Goal: Check status: Check status

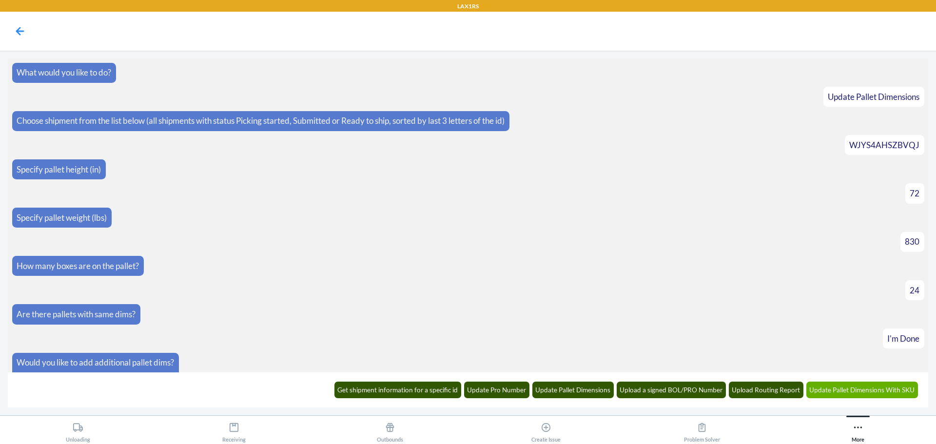
scroll to position [7390, 0]
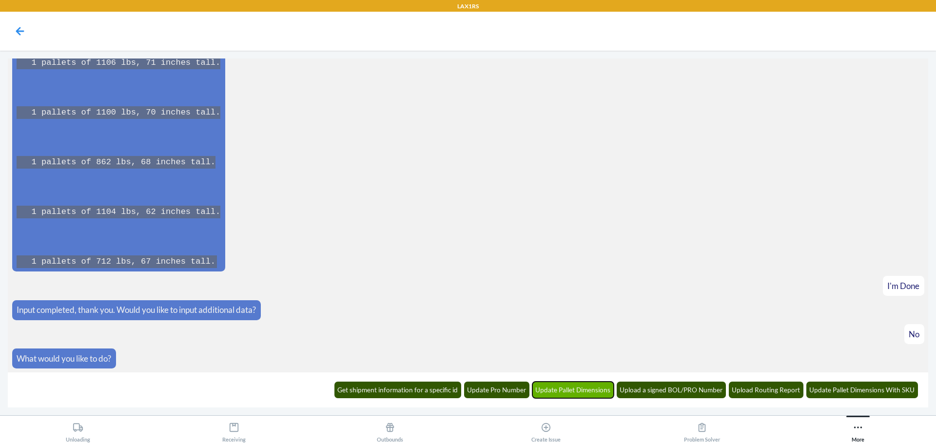
click at [582, 392] on button "Update Pallet Dimensions" at bounding box center [573, 390] width 82 height 17
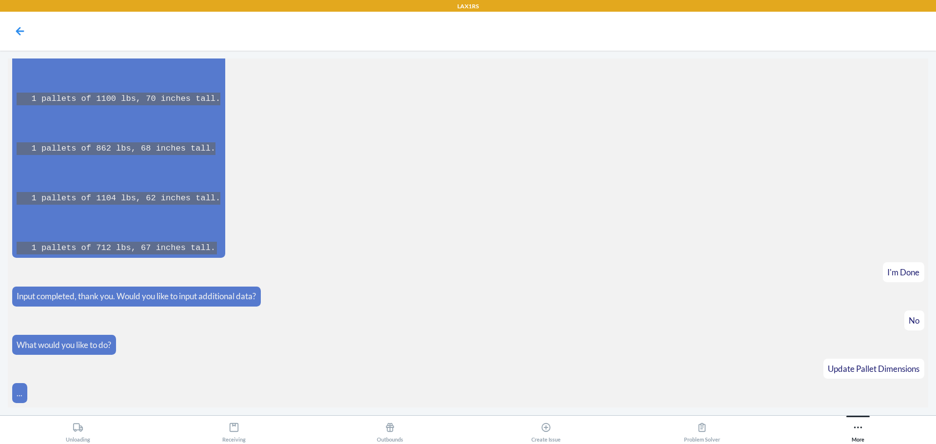
scroll to position [7438, 0]
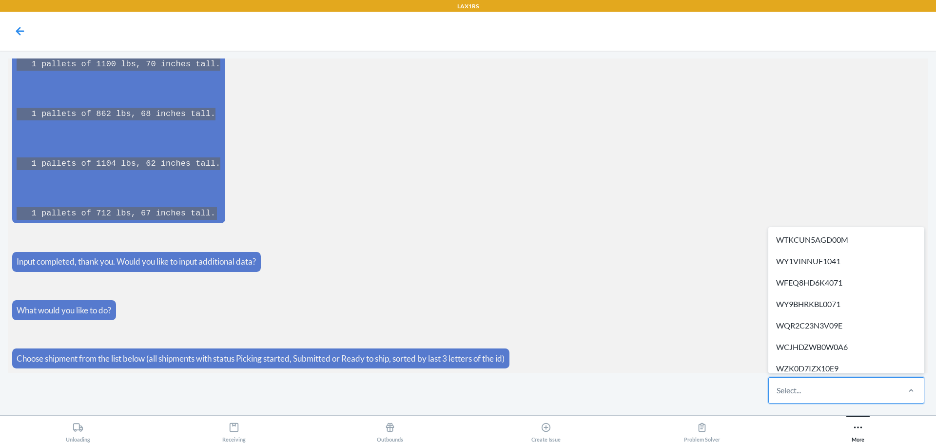
click at [820, 399] on div "Select..." at bounding box center [834, 390] width 130 height 25
click at [777, 396] on input "option WTKCUN5AGD00M focused, 1 of 384. 384 results available. Use Up and Down …" at bounding box center [776, 391] width 1 height 12
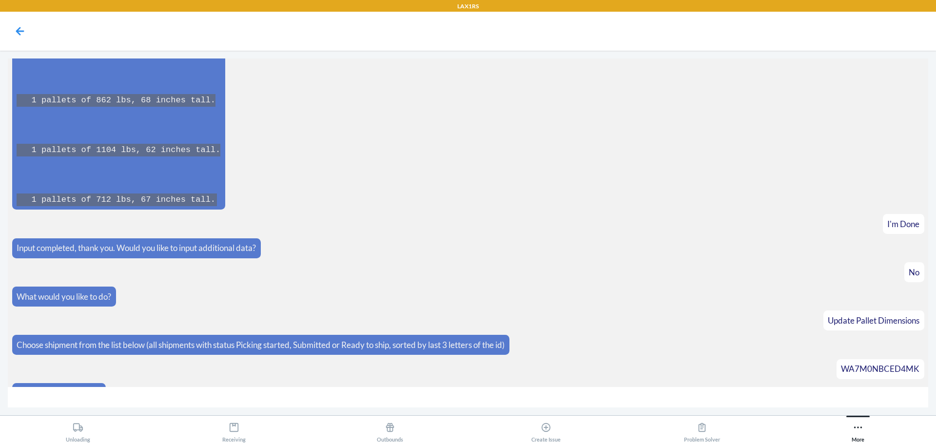
scroll to position [7472, 0]
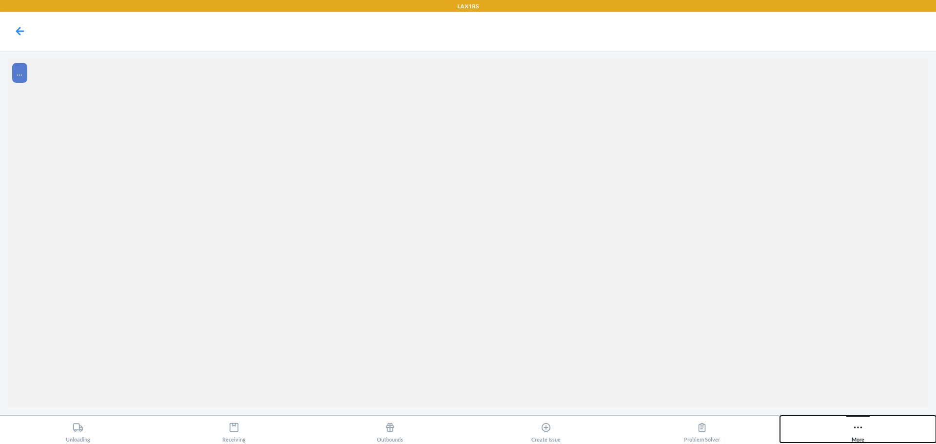
click at [857, 427] on icon at bounding box center [858, 427] width 11 height 11
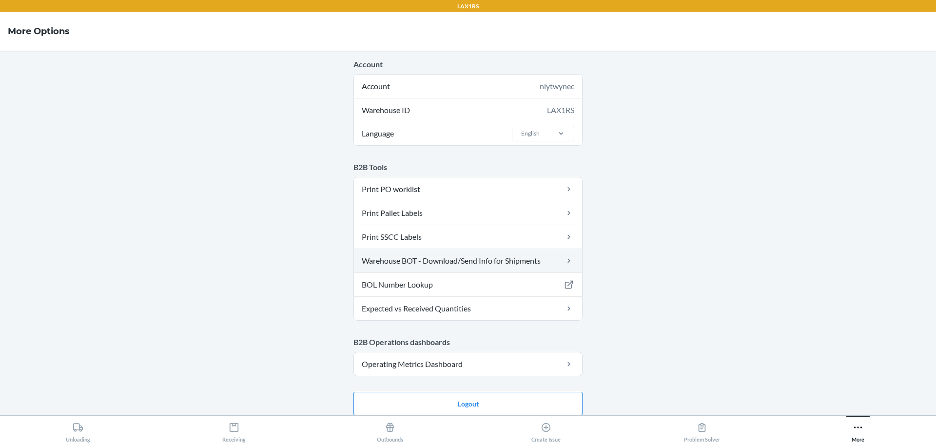
click at [444, 264] on link "Warehouse BOT - Download/Send Info for Shipments" at bounding box center [468, 260] width 228 height 23
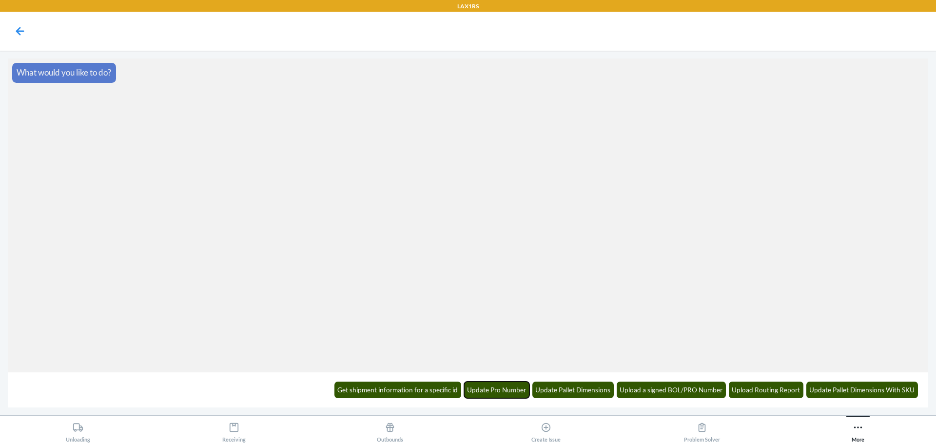
drag, startPoint x: 508, startPoint y: 396, endPoint x: 620, endPoint y: 408, distance: 112.8
click at [618, 409] on main "What would you like to do? Get shipment information for a specific id Update Pr…" at bounding box center [468, 233] width 936 height 365
click at [397, 395] on button "Get shipment information for a specific id" at bounding box center [397, 390] width 127 height 17
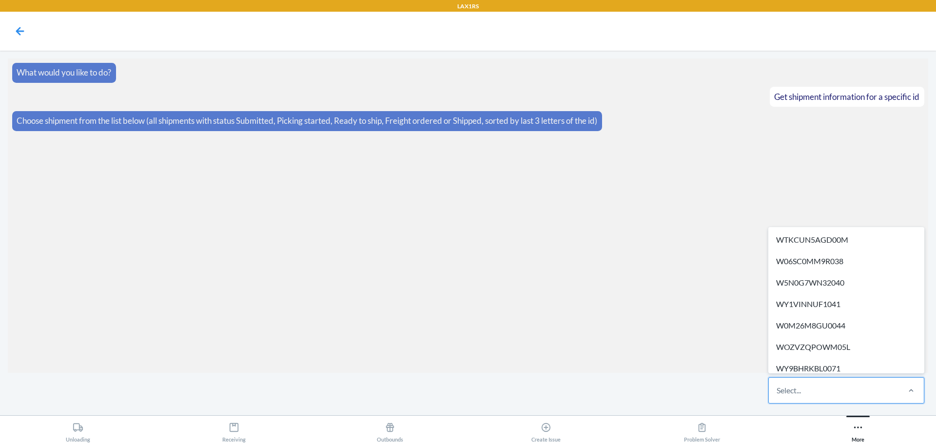
click at [826, 387] on div "Select..." at bounding box center [834, 390] width 130 height 25
click at [777, 387] on input "option WTKCUN5AGD00M focused, 1 of 684. 684 results available. Use Up and Down …" at bounding box center [776, 391] width 1 height 12
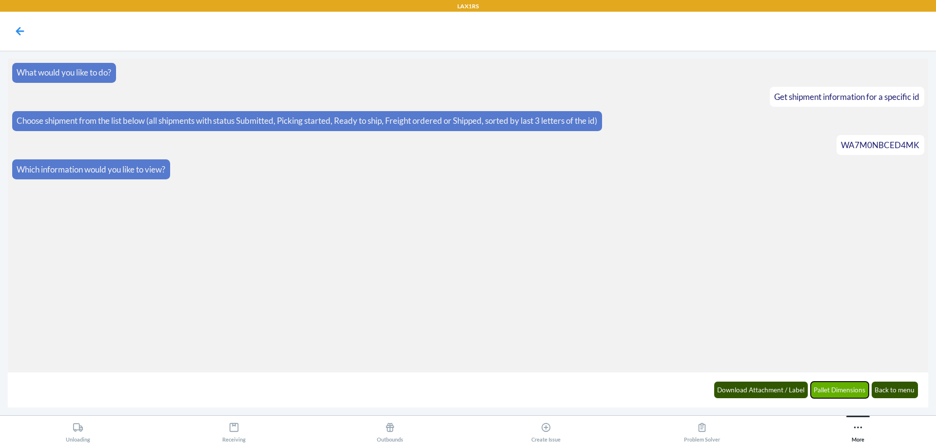
click at [840, 396] on button "Pallet Dimensions" at bounding box center [840, 390] width 58 height 17
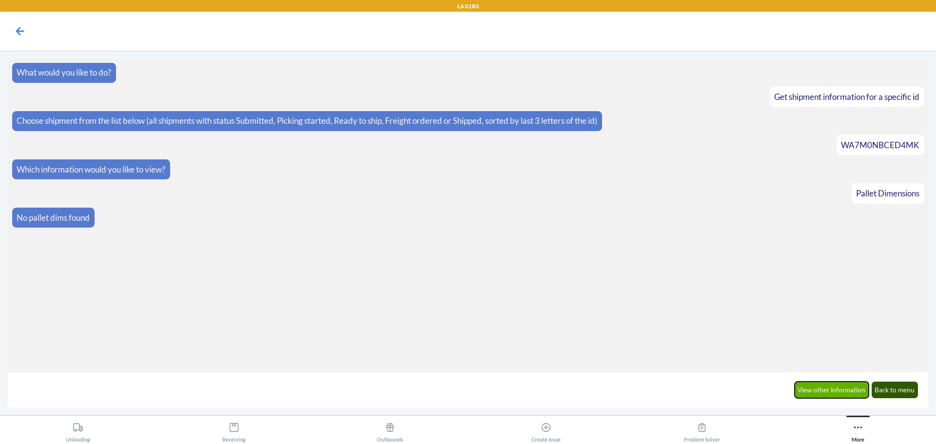
click at [846, 398] on button "View other information" at bounding box center [832, 390] width 75 height 17
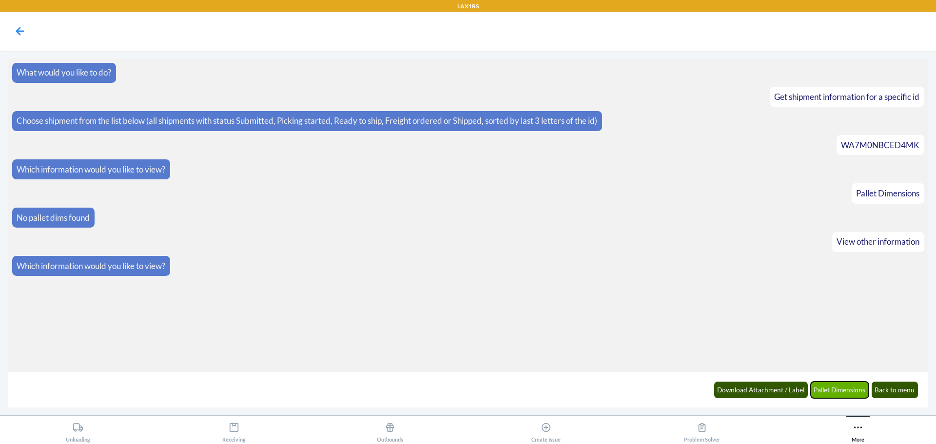
click at [842, 392] on button "Pallet Dimensions" at bounding box center [840, 390] width 58 height 17
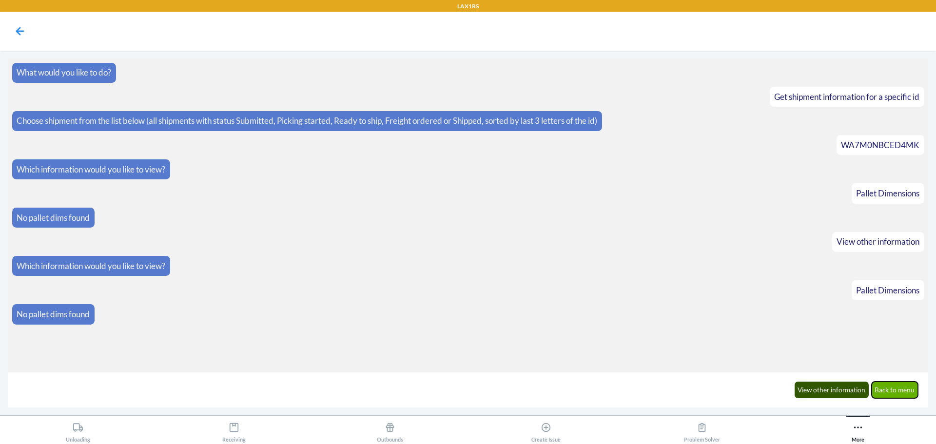
click at [898, 396] on button "Back to menu" at bounding box center [895, 390] width 47 height 17
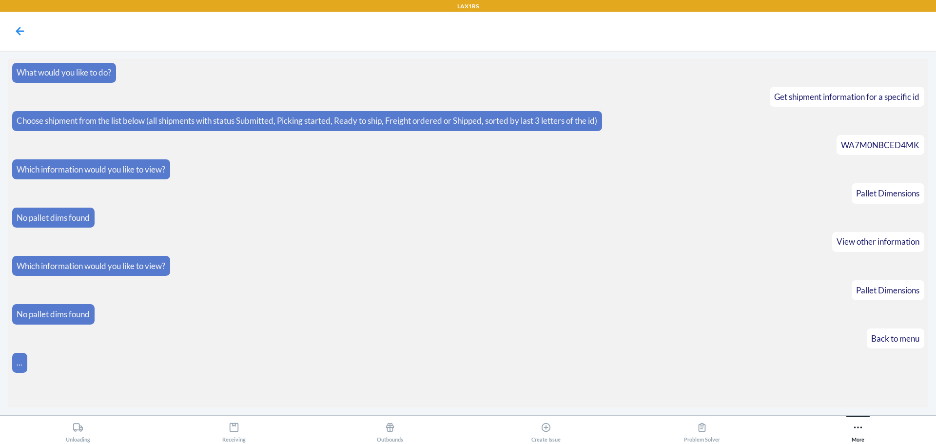
scroll to position [4, 0]
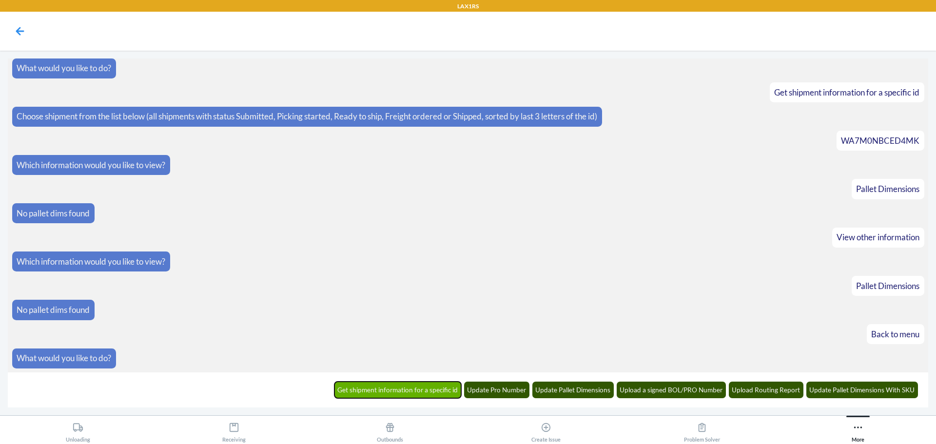
click at [405, 391] on button "Get shipment information for a specific id" at bounding box center [397, 390] width 127 height 17
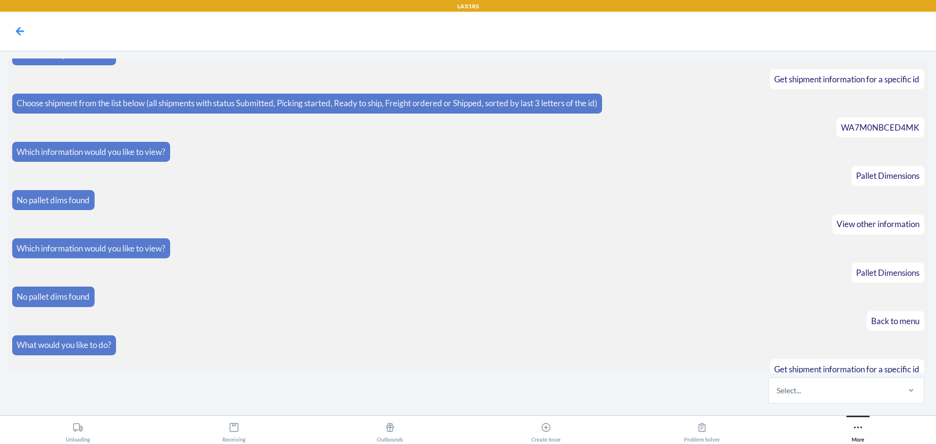
scroll to position [52, 0]
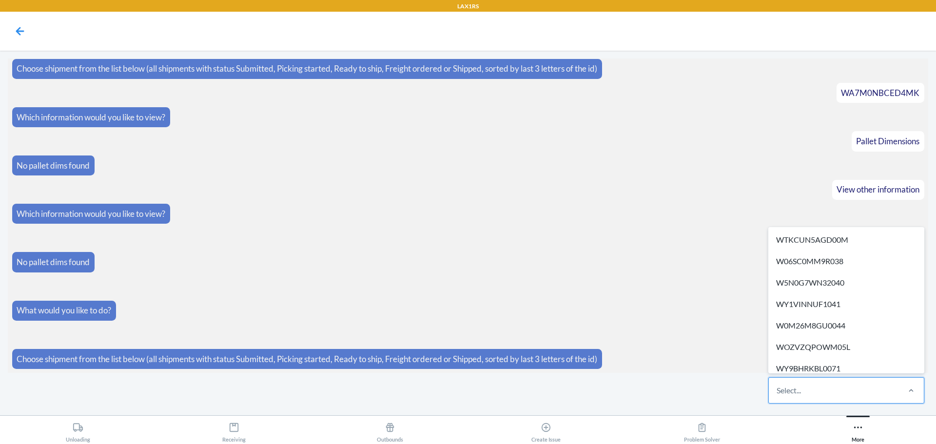
click at [807, 395] on div "Select..." at bounding box center [834, 390] width 130 height 25
click at [777, 395] on input "option WTKCUN5AGD00M focused, 1 of 684. 684 results available. Use Up and Down …" at bounding box center [776, 391] width 1 height 12
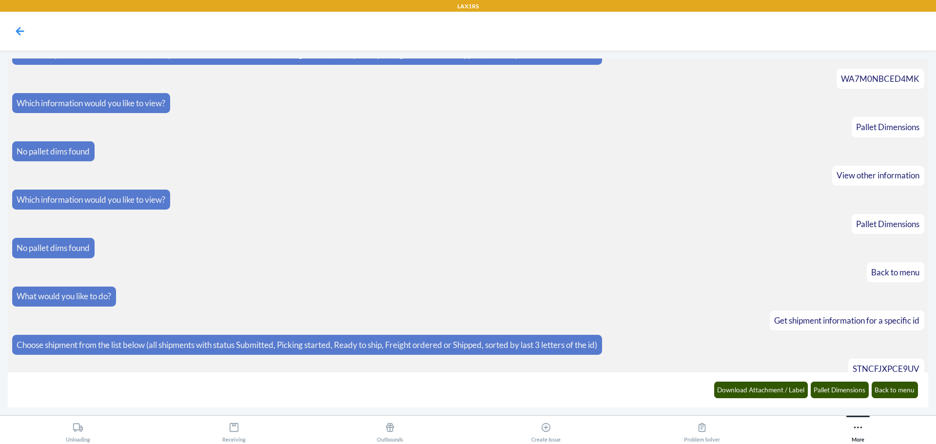
scroll to position [101, 0]
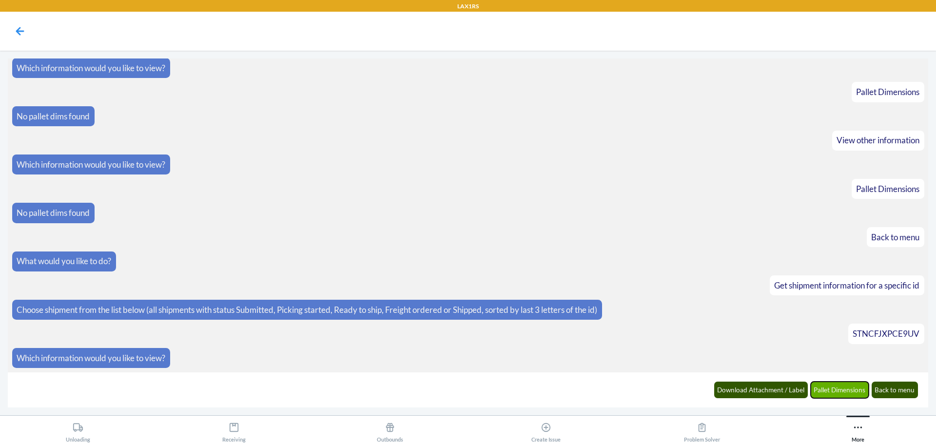
click at [838, 394] on button "Pallet Dimensions" at bounding box center [840, 390] width 58 height 17
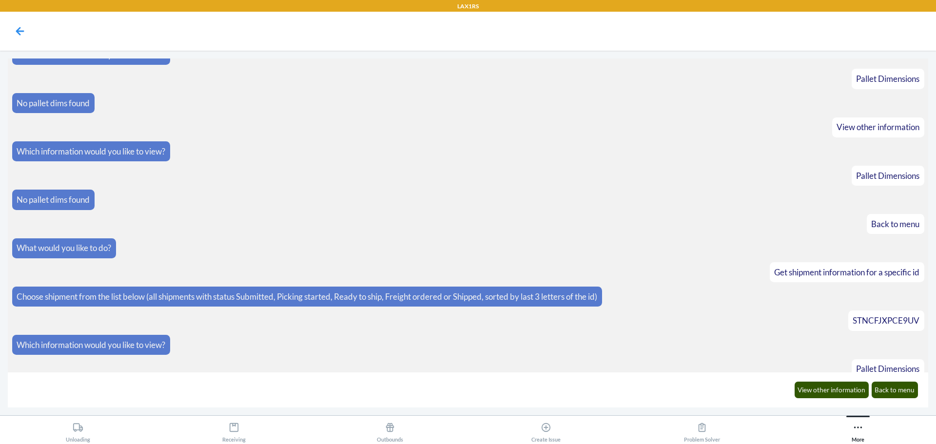
scroll to position [150, 0]
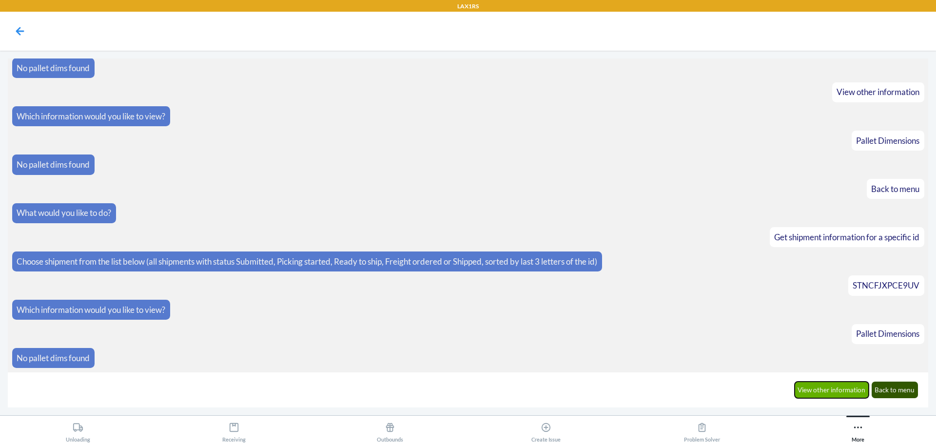
click at [838, 391] on button "View other information" at bounding box center [832, 390] width 75 height 17
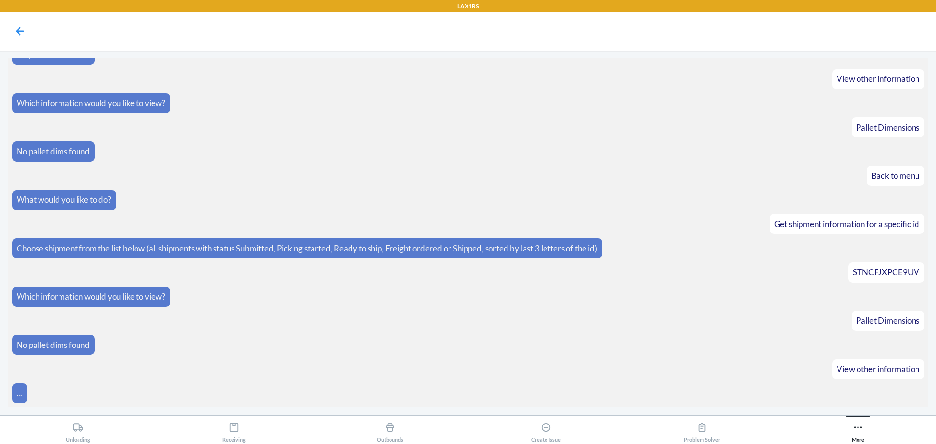
scroll to position [198, 0]
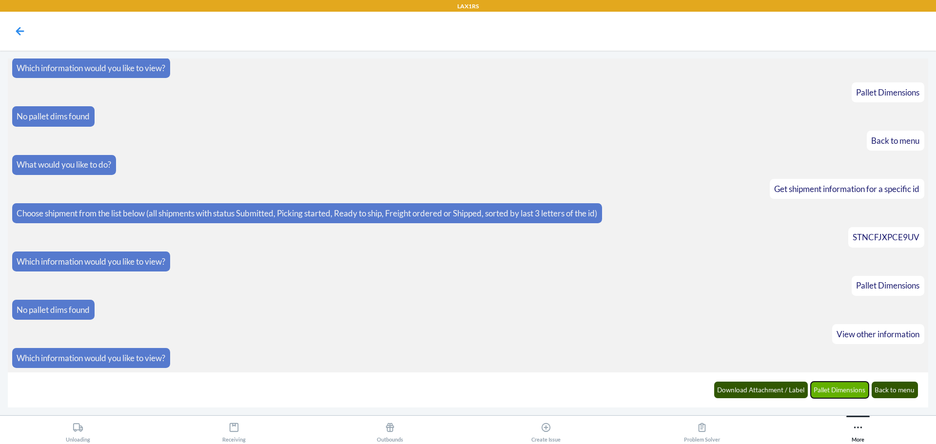
click at [834, 389] on button "Pallet Dimensions" at bounding box center [840, 390] width 58 height 17
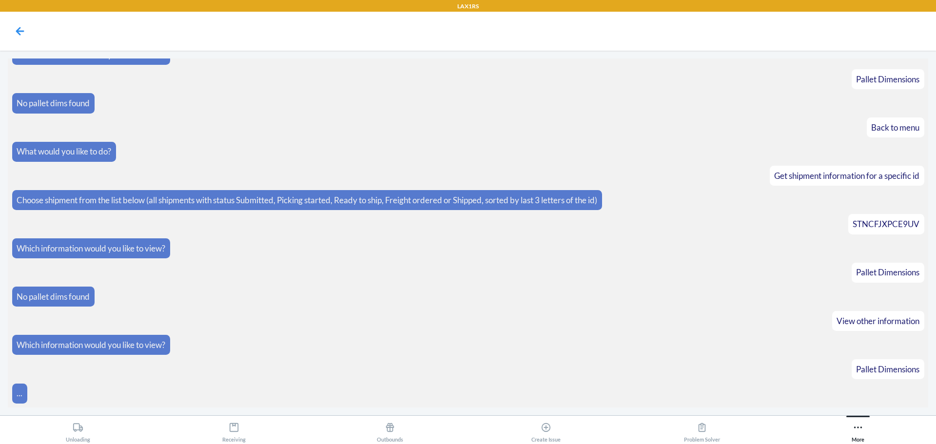
scroll to position [246, 0]
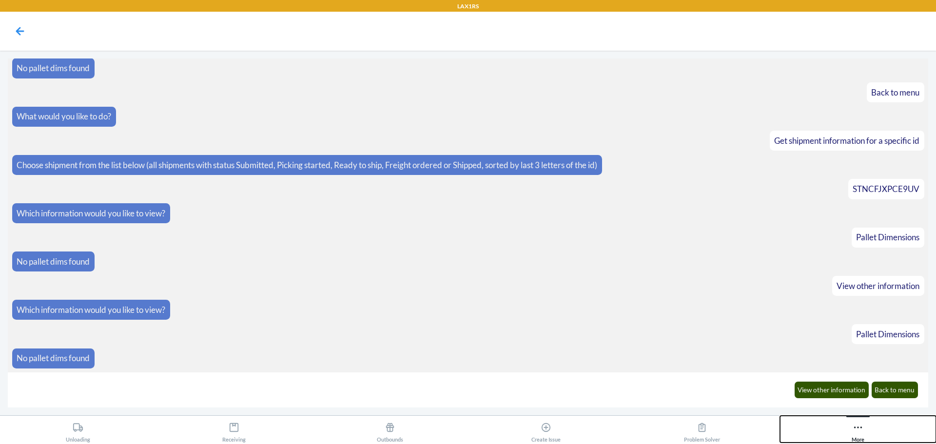
click at [855, 432] on icon at bounding box center [858, 427] width 11 height 11
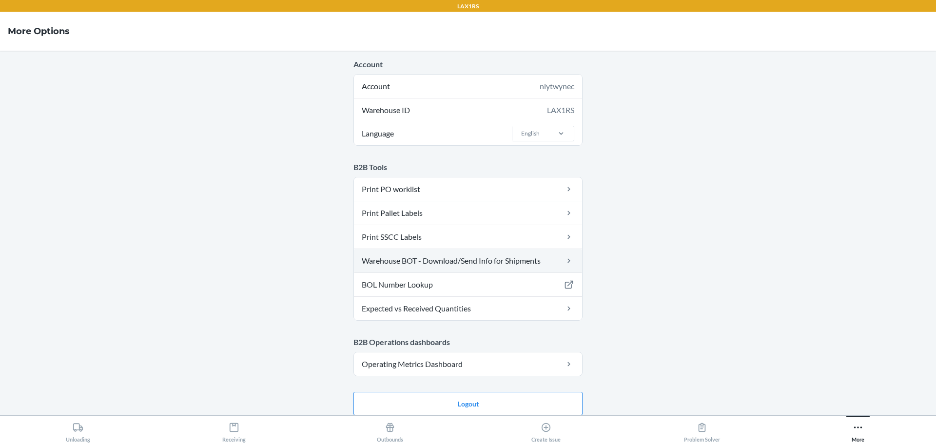
click at [453, 259] on link "Warehouse BOT - Download/Send Info for Shipments" at bounding box center [468, 260] width 228 height 23
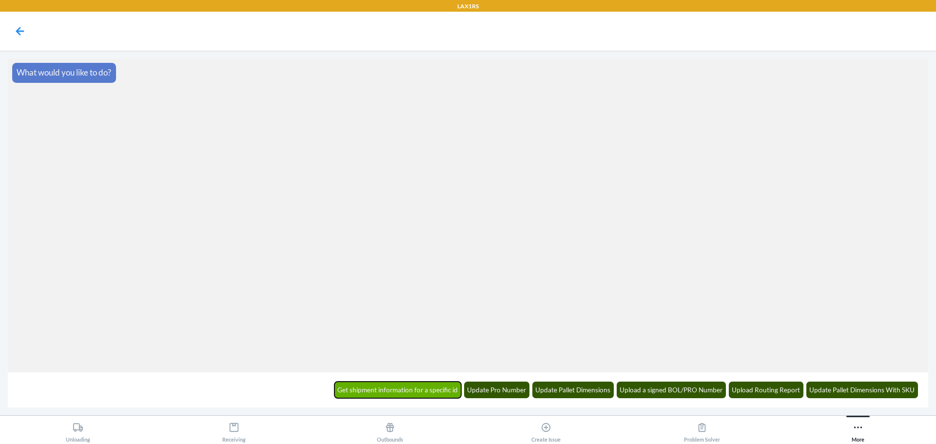
click at [386, 390] on button "Get shipment information for a specific id" at bounding box center [397, 390] width 127 height 17
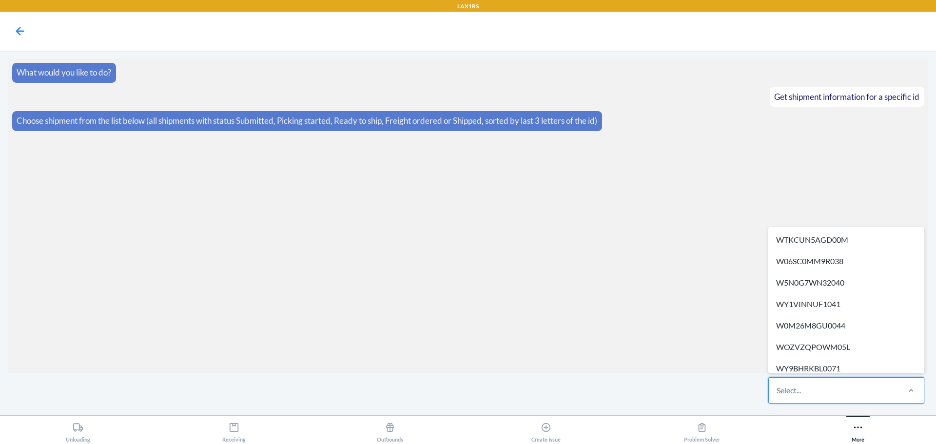
click at [809, 398] on div "Select..." at bounding box center [834, 390] width 130 height 25
click at [777, 396] on input "option WTKCUN5AGD00M focused, 1 of 684. 684 results available. Use Up and Down …" at bounding box center [776, 391] width 1 height 12
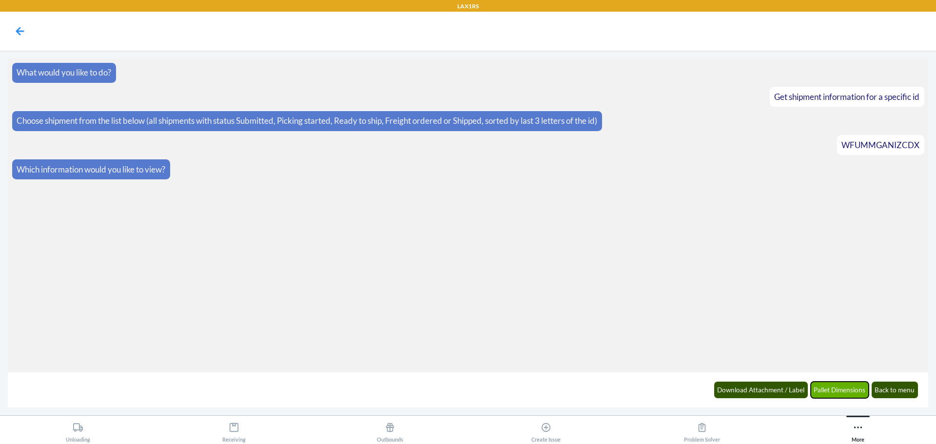
click at [839, 395] on button "Pallet Dimensions" at bounding box center [840, 390] width 58 height 17
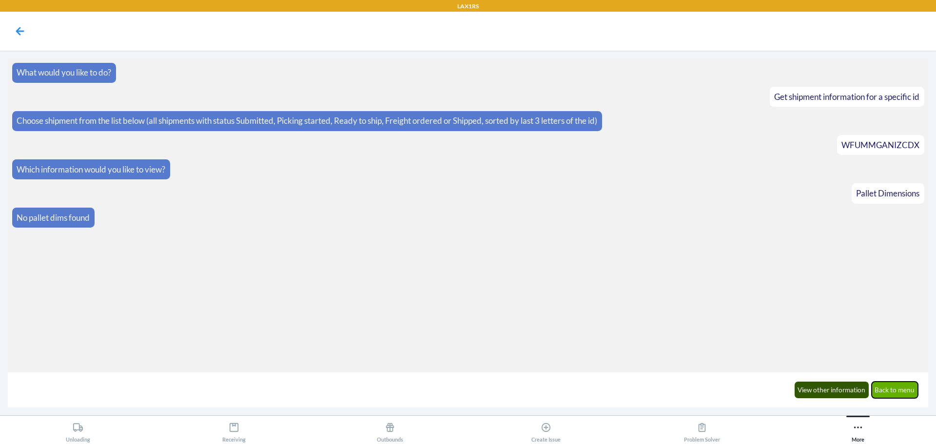
click at [889, 391] on button "Back to menu" at bounding box center [895, 390] width 47 height 17
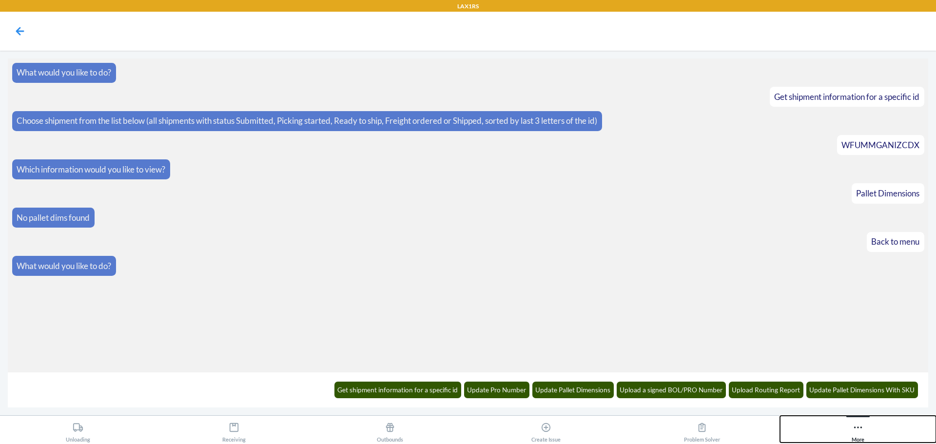
click at [873, 433] on button "More" at bounding box center [858, 429] width 156 height 27
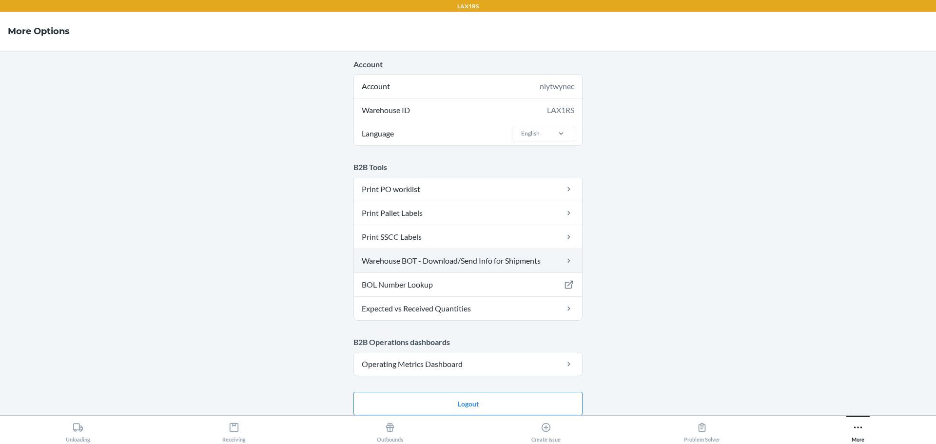
click at [429, 262] on link "Warehouse BOT - Download/Send Info for Shipments" at bounding box center [468, 260] width 228 height 23
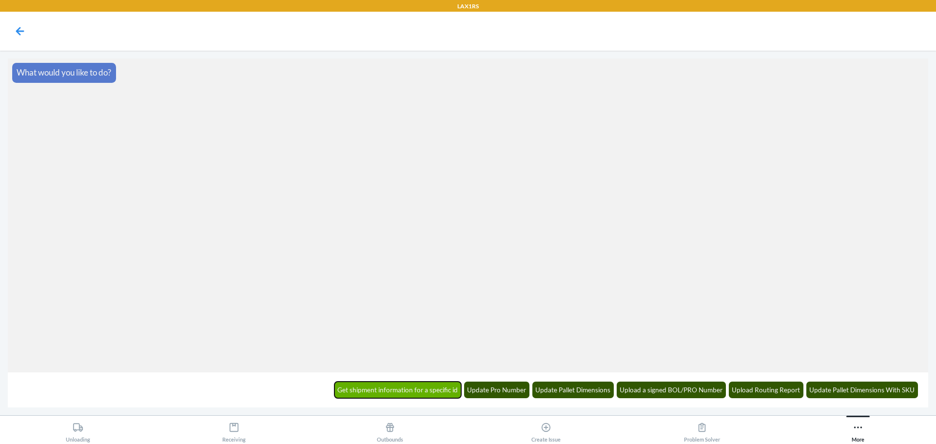
click at [426, 389] on button "Get shipment information for a specific id" at bounding box center [397, 390] width 127 height 17
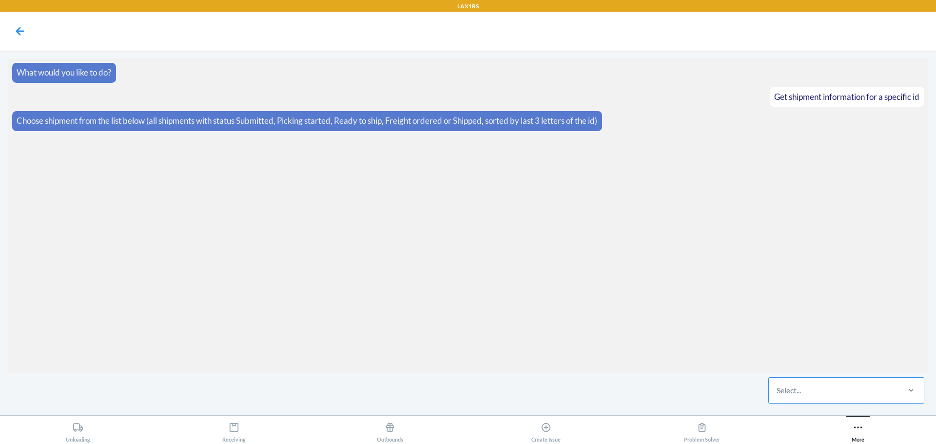
click at [816, 402] on div "Select..." at bounding box center [834, 390] width 130 height 25
click at [777, 396] on input "Select..." at bounding box center [776, 391] width 1 height 12
click at [737, 169] on section "What would you like to do? Get shipment information for a specific id Choose sh…" at bounding box center [468, 215] width 920 height 314
